Goal: Find specific page/section: Find specific page/section

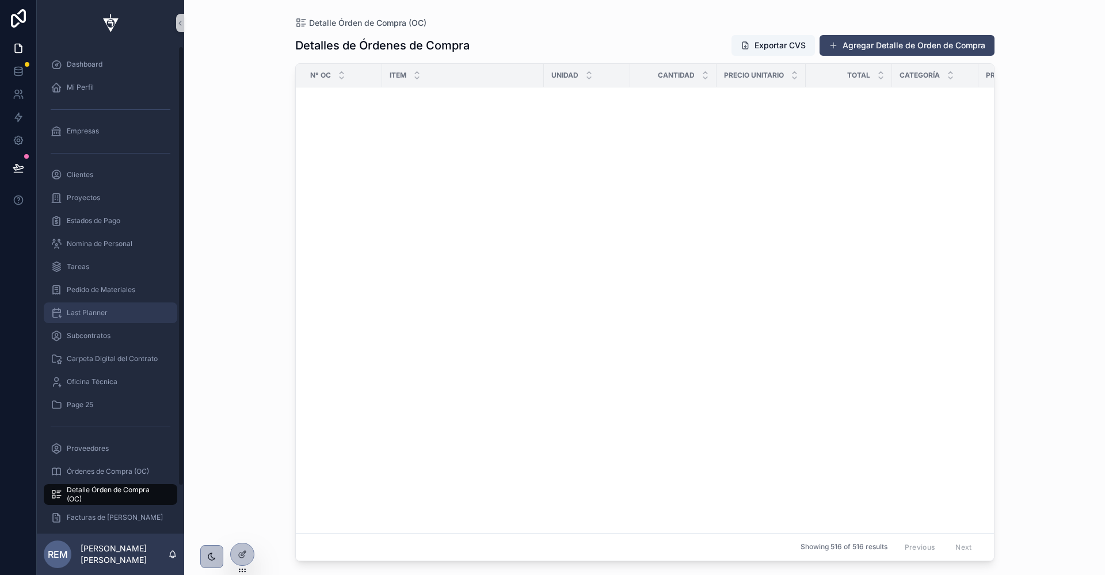
scroll to position [1734, 0]
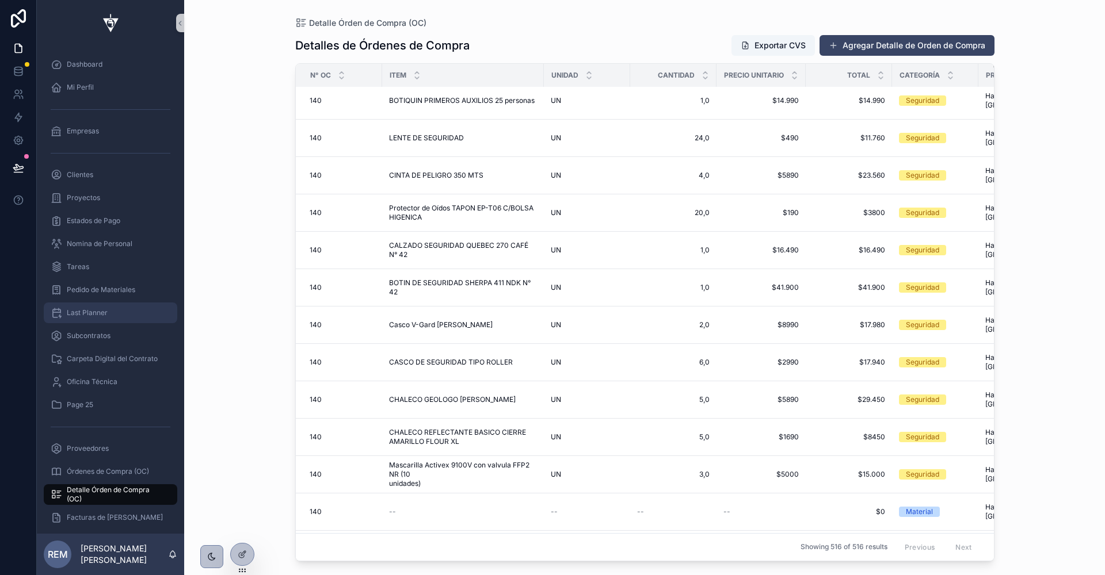
click at [82, 315] on span "Last Planner" at bounding box center [87, 312] width 41 height 9
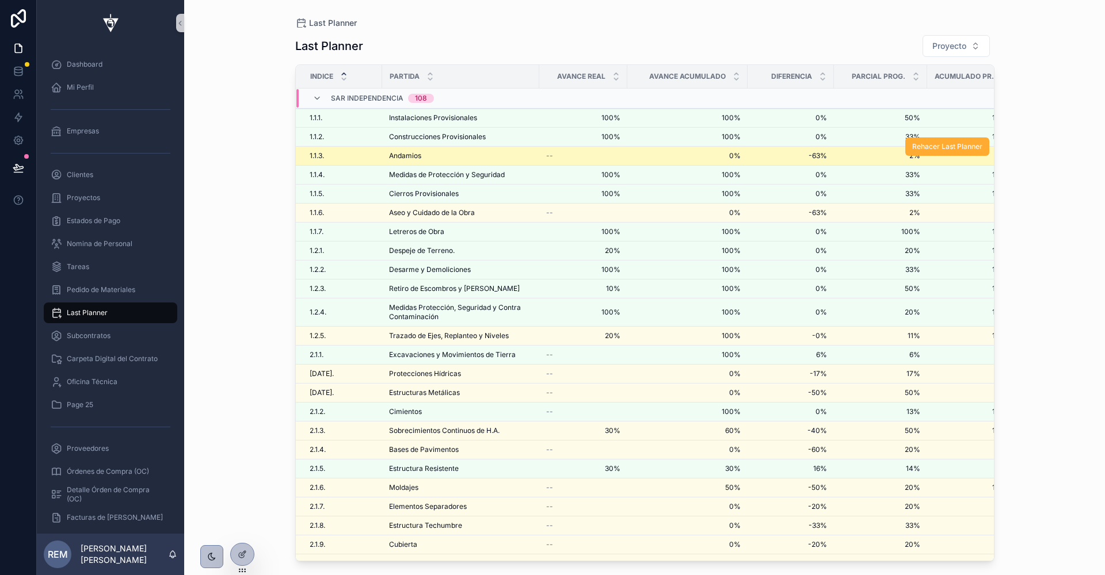
click at [399, 159] on td "Andamios Andamios" at bounding box center [460, 156] width 157 height 19
click at [412, 155] on span "Andamios" at bounding box center [405, 155] width 32 height 9
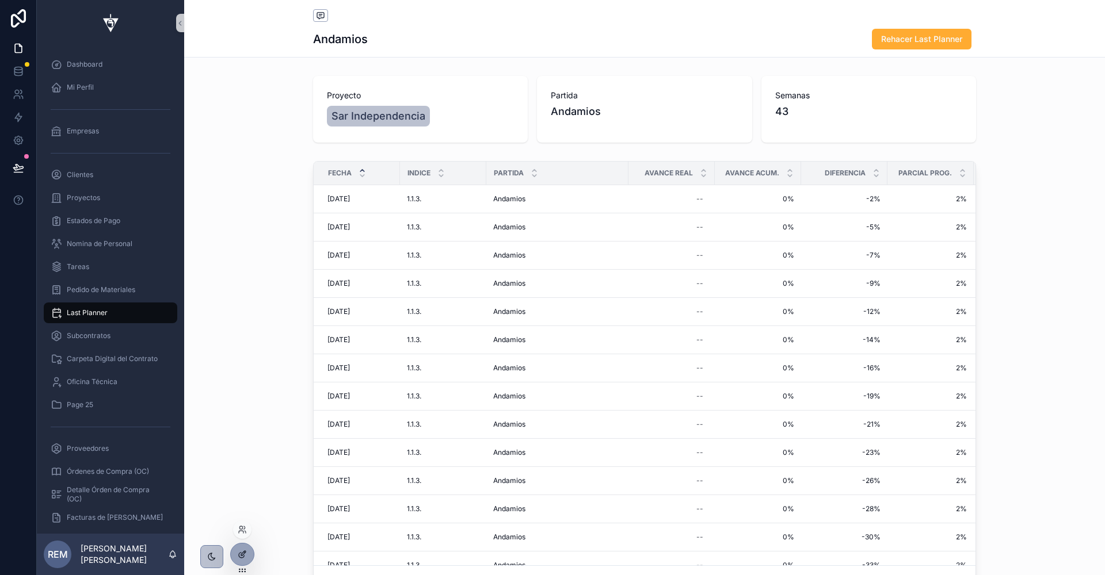
click at [239, 563] on div at bounding box center [242, 555] width 23 height 22
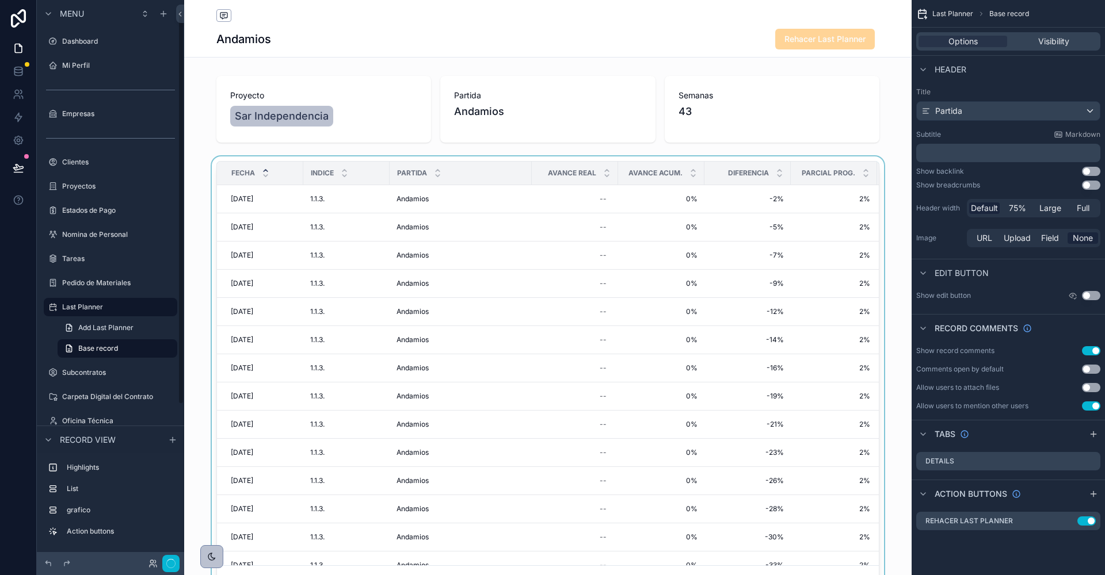
scroll to position [13, 0]
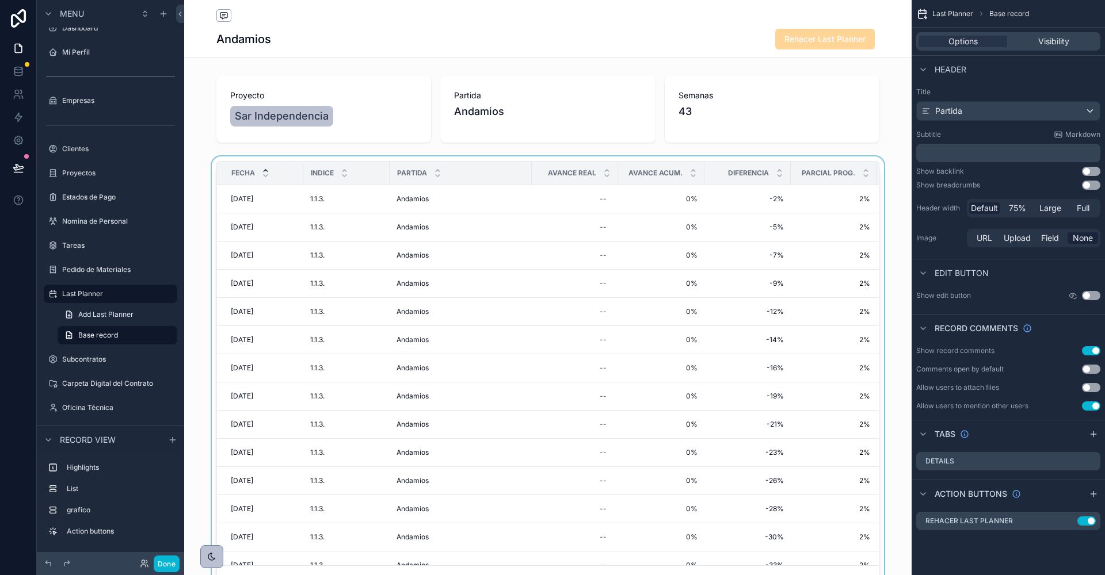
click at [837, 182] on div "Parcial Prog." at bounding box center [833, 173] width 85 height 22
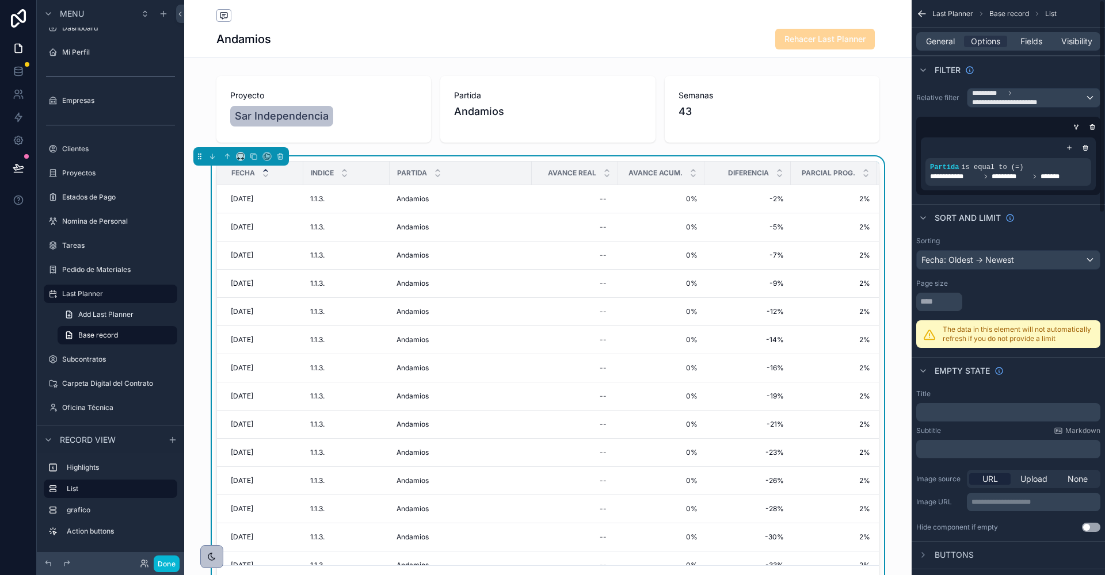
click at [1044, 28] on div "General Options Fields Visibility" at bounding box center [1008, 42] width 193 height 28
click at [1029, 47] on span "Fields" at bounding box center [1031, 42] width 22 height 12
